Goal: Information Seeking & Learning: Learn about a topic

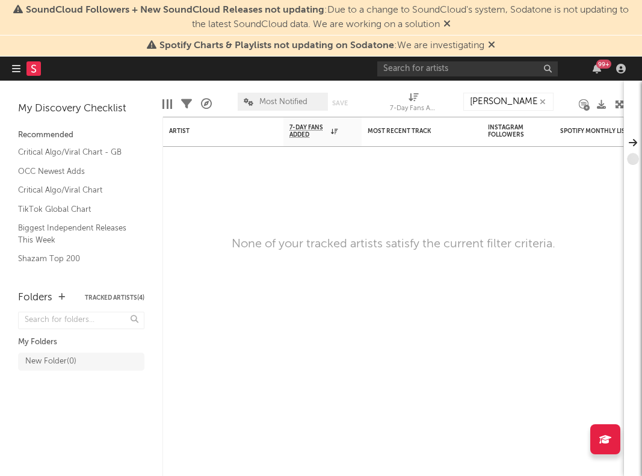
type input "[PERSON_NAME]"
click at [469, 72] on input "text" at bounding box center [467, 68] width 181 height 15
click at [447, 68] on input "hilary duff" at bounding box center [467, 68] width 181 height 15
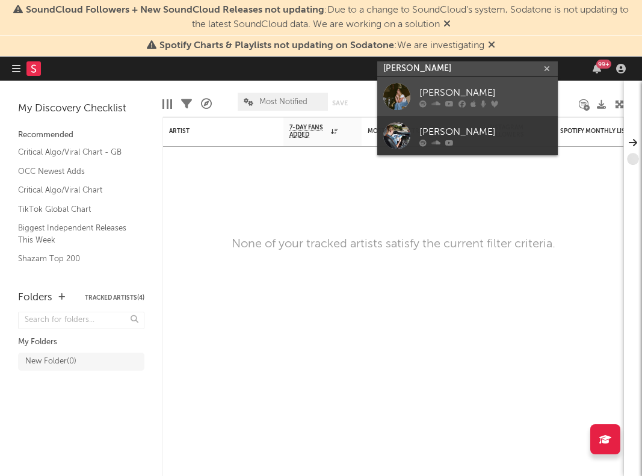
type input "hilary duff"
click at [440, 90] on div "Hilary Duff" at bounding box center [486, 92] width 132 height 14
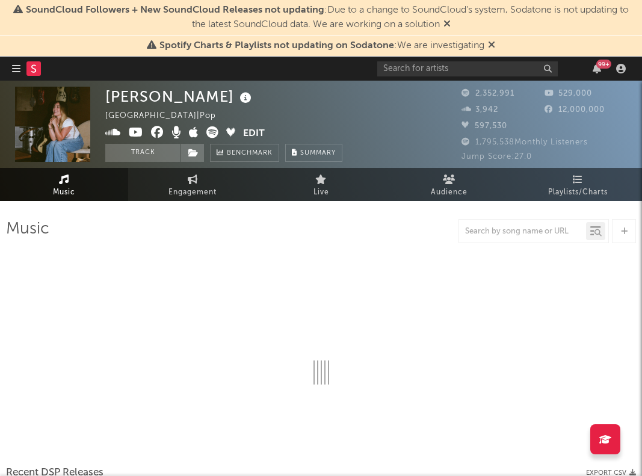
select select "6m"
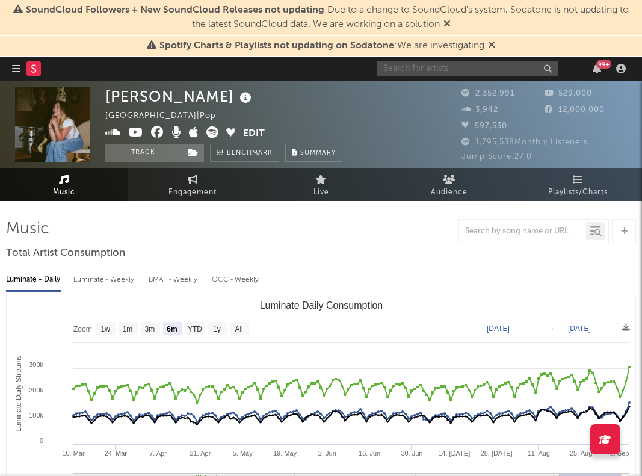
click at [471, 70] on input "text" at bounding box center [467, 68] width 181 height 15
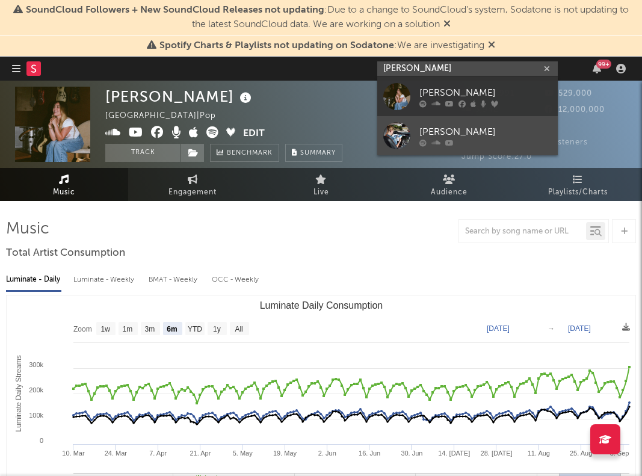
type input "hilary duff"
click at [469, 127] on div "Hillary Duff" at bounding box center [486, 132] width 132 height 14
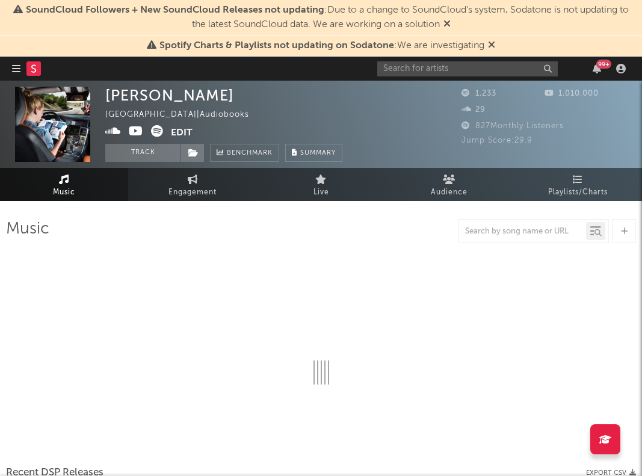
select select "6m"
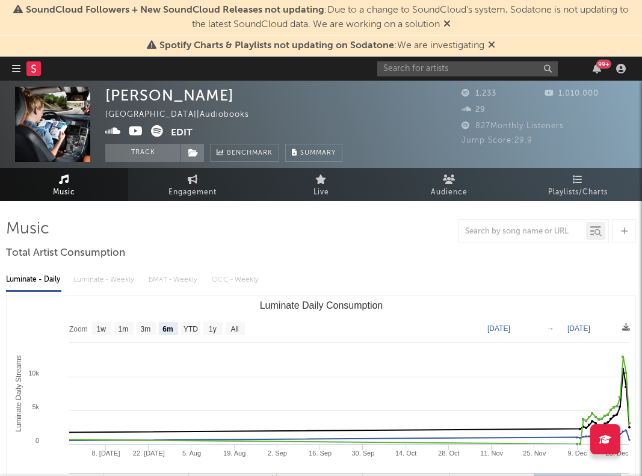
click at [161, 133] on icon at bounding box center [157, 131] width 12 height 12
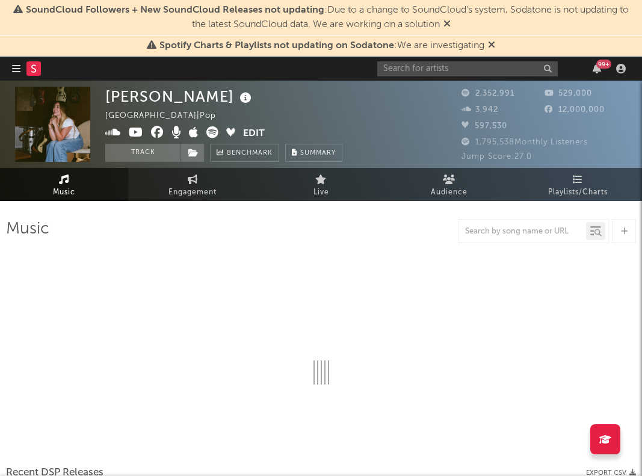
select select "6m"
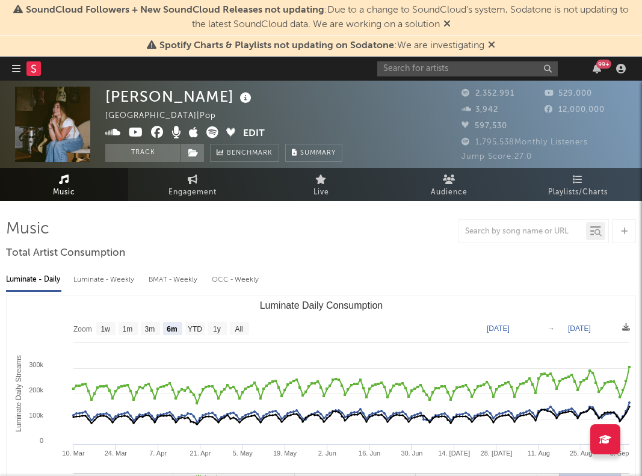
click at [212, 137] on icon at bounding box center [212, 132] width 12 height 12
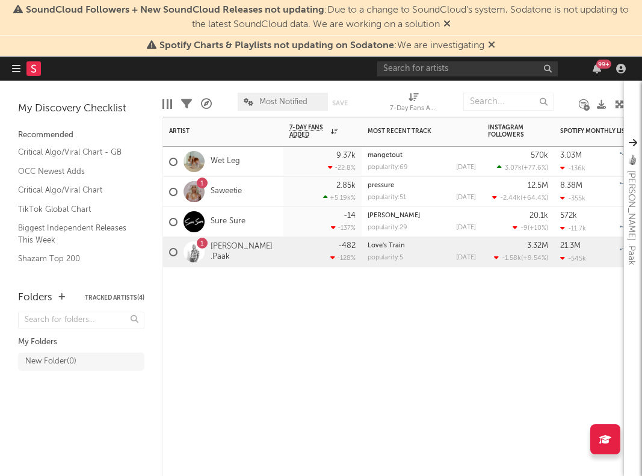
click at [205, 162] on div at bounding box center [194, 161] width 33 height 21
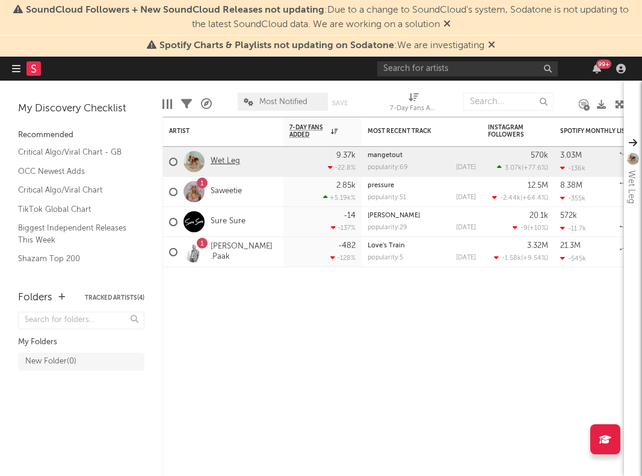
click at [221, 161] on link "Wet Leg" at bounding box center [225, 161] width 29 height 10
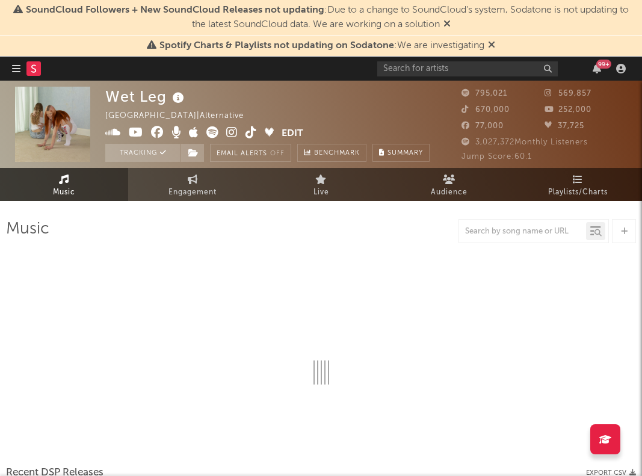
select select "6m"
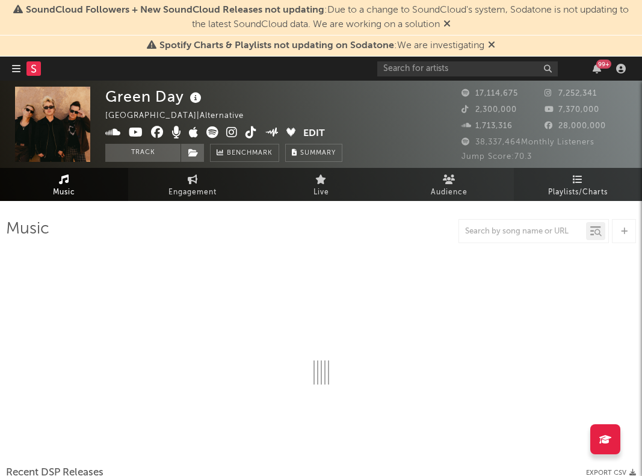
select select "6m"
